Goal: Check status: Check status

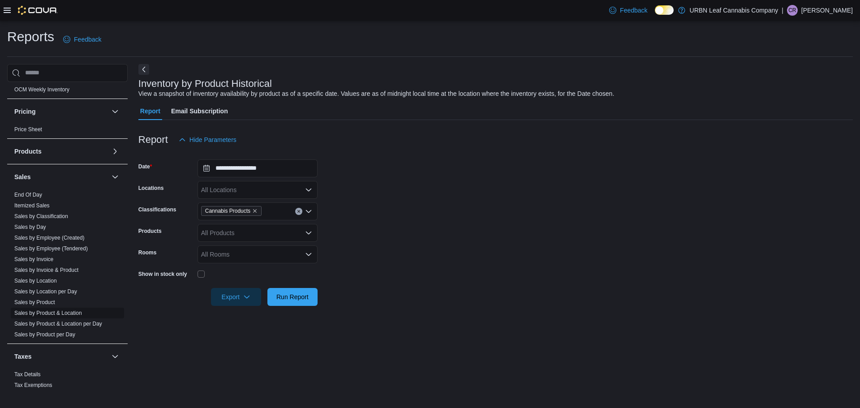
scroll to position [532, 0]
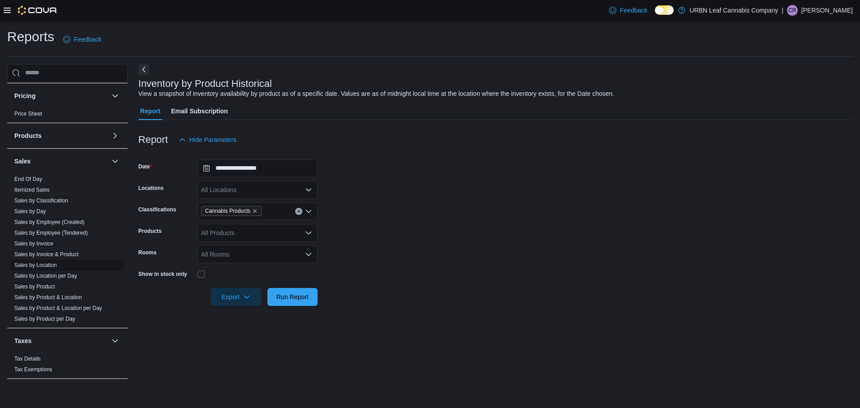
click at [50, 265] on link "Sales by Location" at bounding box center [35, 265] width 43 height 6
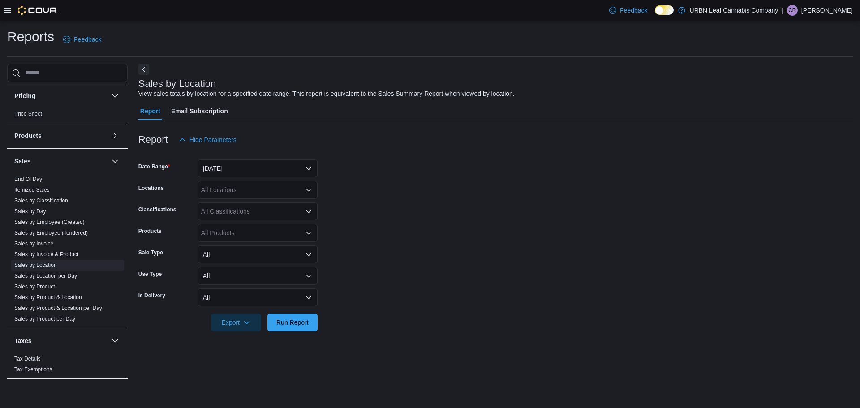
click at [429, 199] on form "Date Range [DATE] Locations All Locations Classifications All Classifications P…" at bounding box center [495, 240] width 714 height 183
click at [309, 212] on icon "Open list of options" at bounding box center [308, 211] width 5 height 3
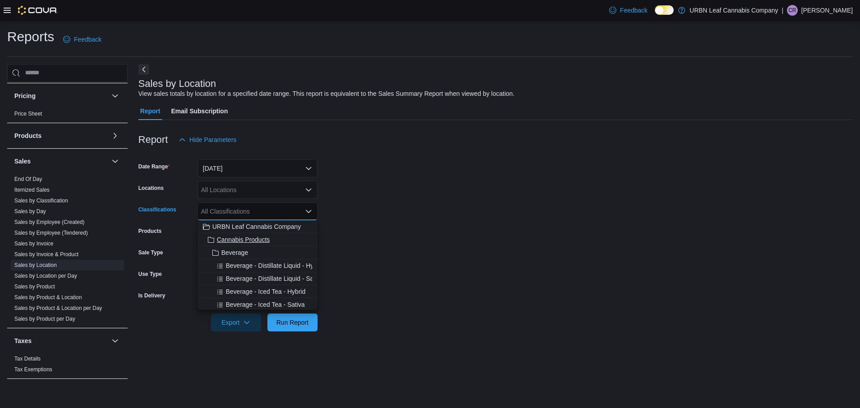
click at [245, 238] on span "Cannabis Products" at bounding box center [243, 239] width 53 height 9
drag, startPoint x: 513, startPoint y: 271, endPoint x: 418, endPoint y: 249, distance: 97.0
click at [512, 271] on form "Date Range [DATE] Locations All Locations Classifications Cannabis Products Com…" at bounding box center [495, 240] width 714 height 183
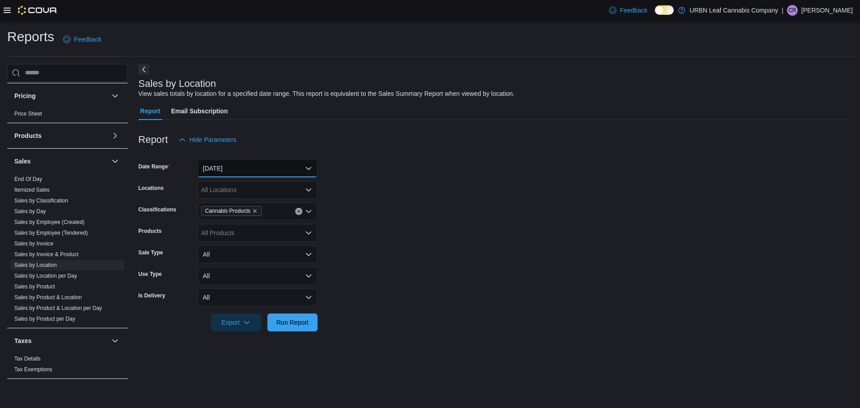
click at [311, 168] on button "[DATE]" at bounding box center [257, 168] width 120 height 18
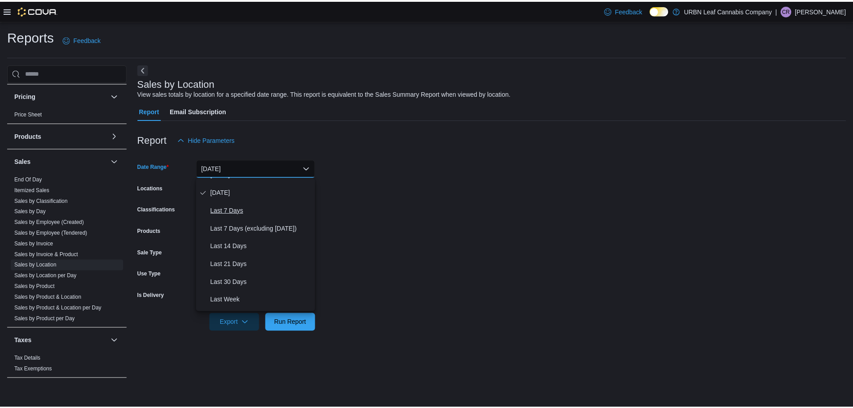
scroll to position [45, 0]
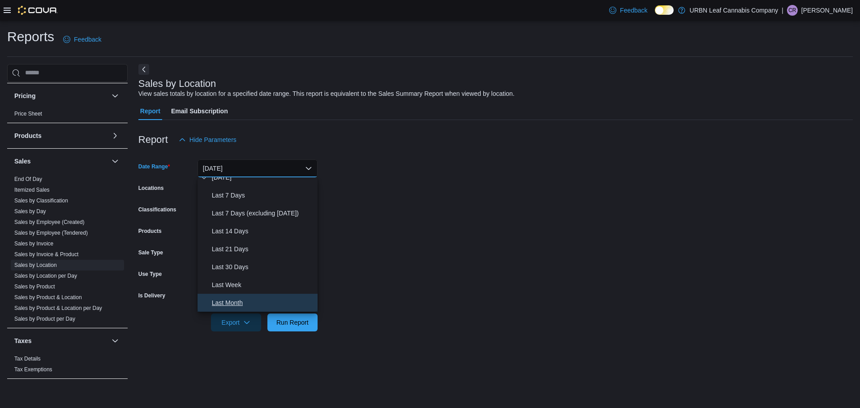
click at [231, 301] on span "Last Month" at bounding box center [263, 302] width 102 height 11
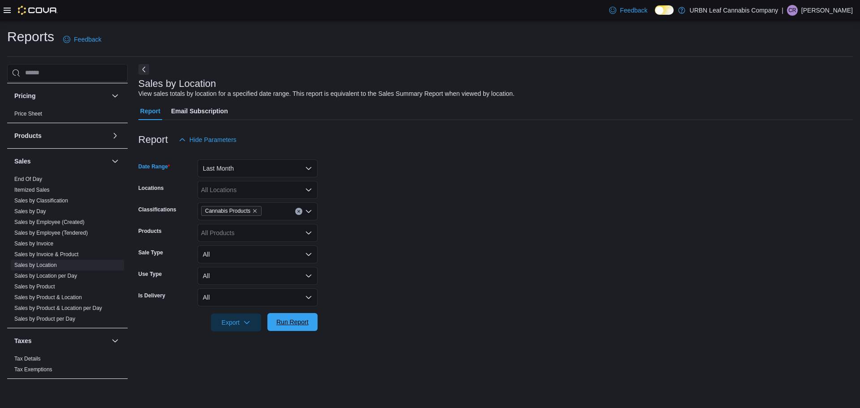
click at [296, 329] on span "Run Report" at bounding box center [292, 322] width 39 height 18
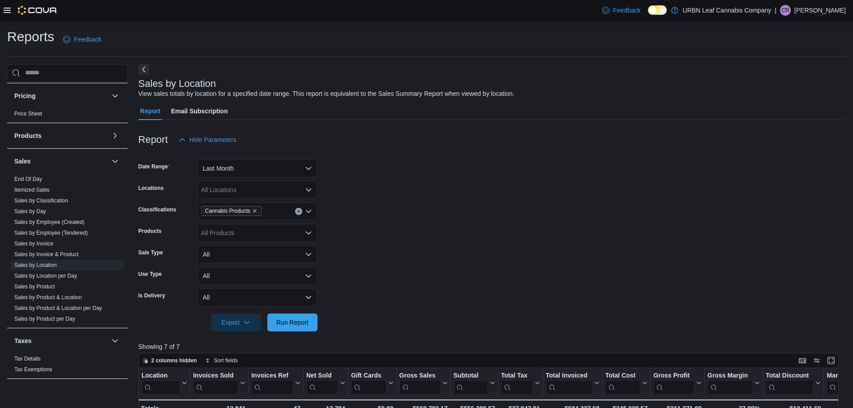
click at [508, 244] on form "Date Range Last Month Locations All Locations Classifications Cannabis Products…" at bounding box center [491, 240] width 707 height 183
